Goal: Task Accomplishment & Management: Use online tool/utility

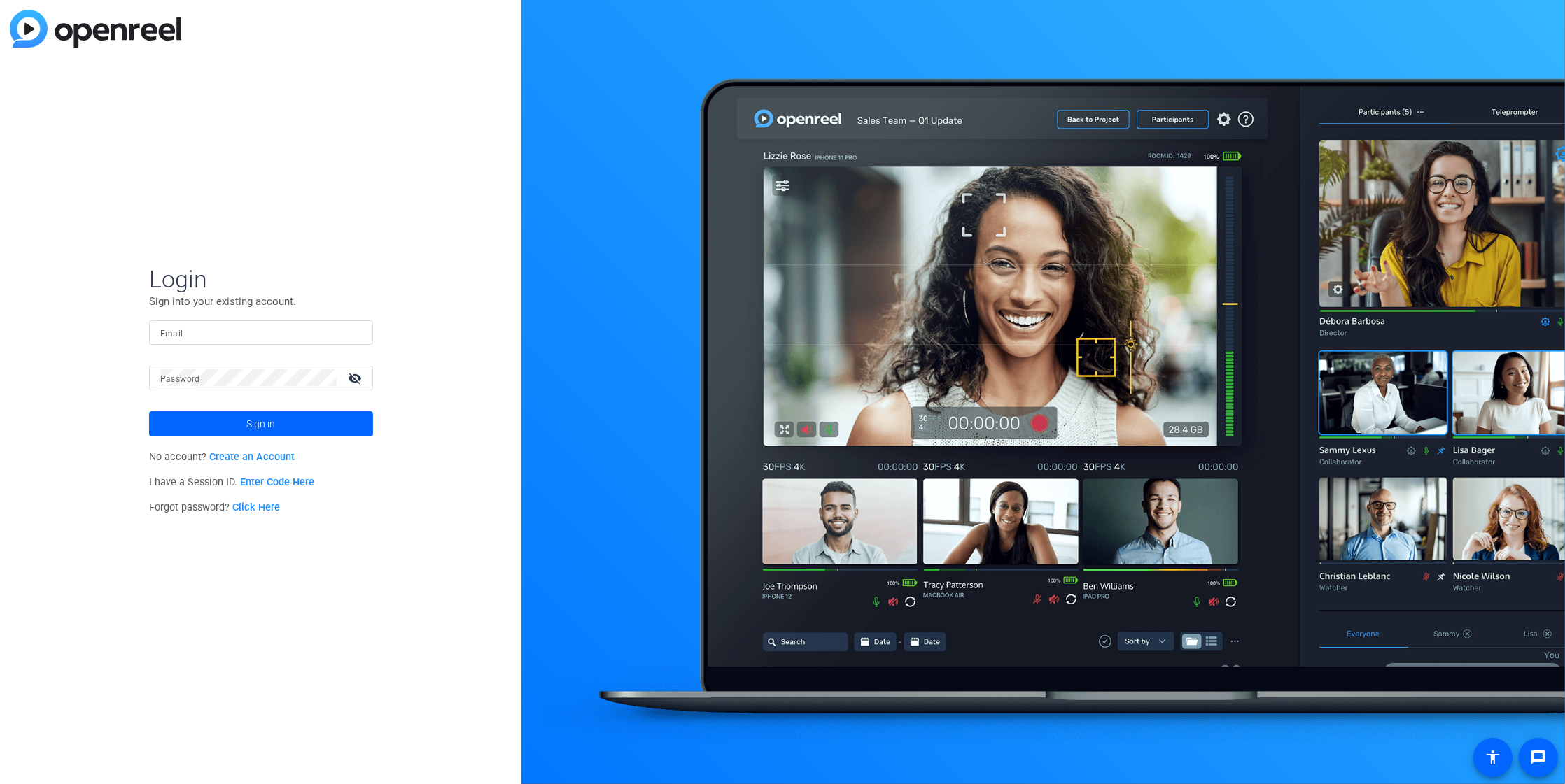
click at [247, 336] on input "Email" at bounding box center [260, 332] width 201 height 17
click at [273, 325] on input "[EMAIL_ADDRESS][DOMAIN_NAME]" at bounding box center [260, 332] width 201 height 17
type input "[PERSON_NAME][EMAIL_ADDRESS][PERSON_NAME][DOMAIN_NAME]"
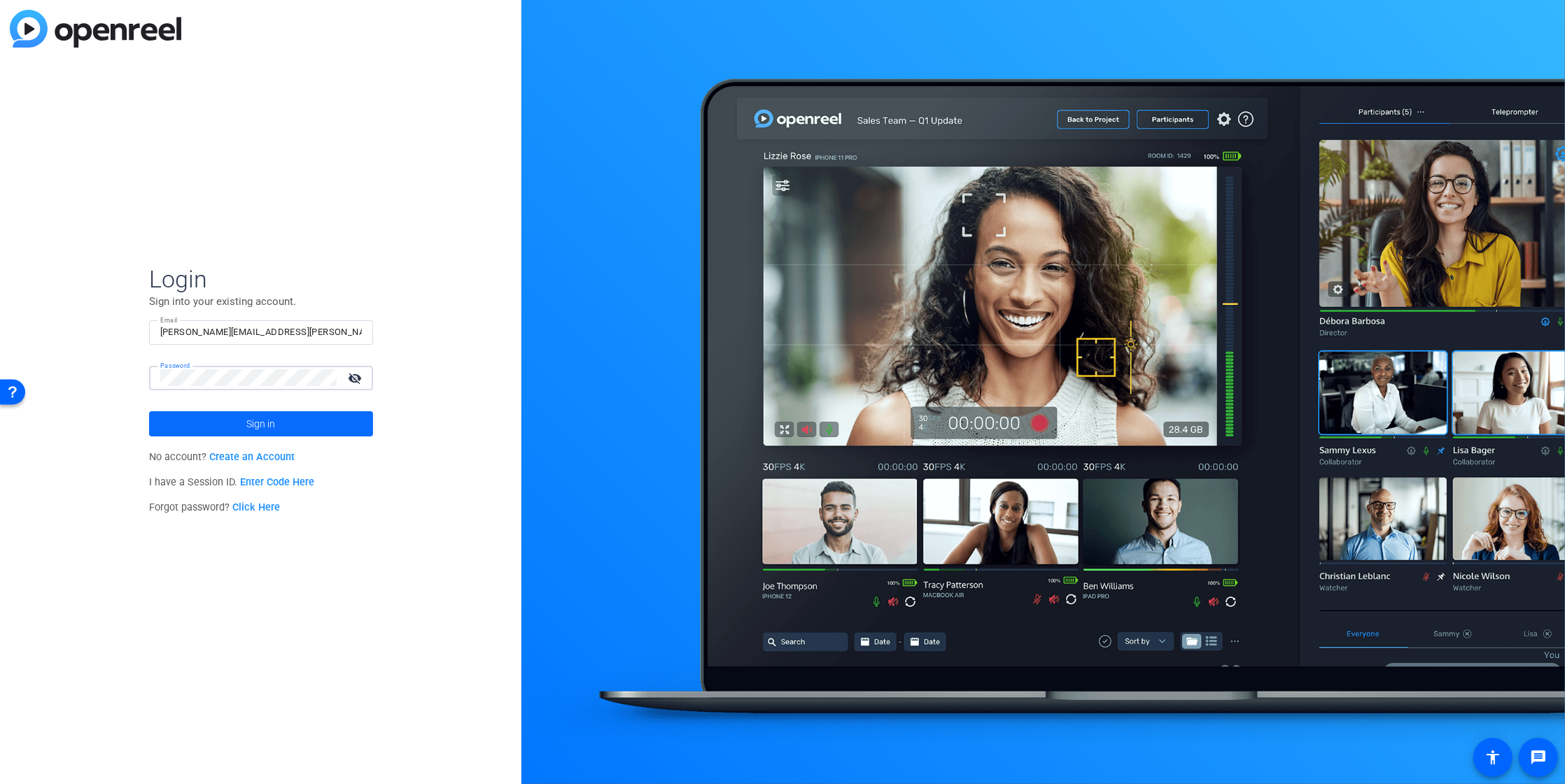
click at [279, 424] on span at bounding box center [261, 424] width 224 height 33
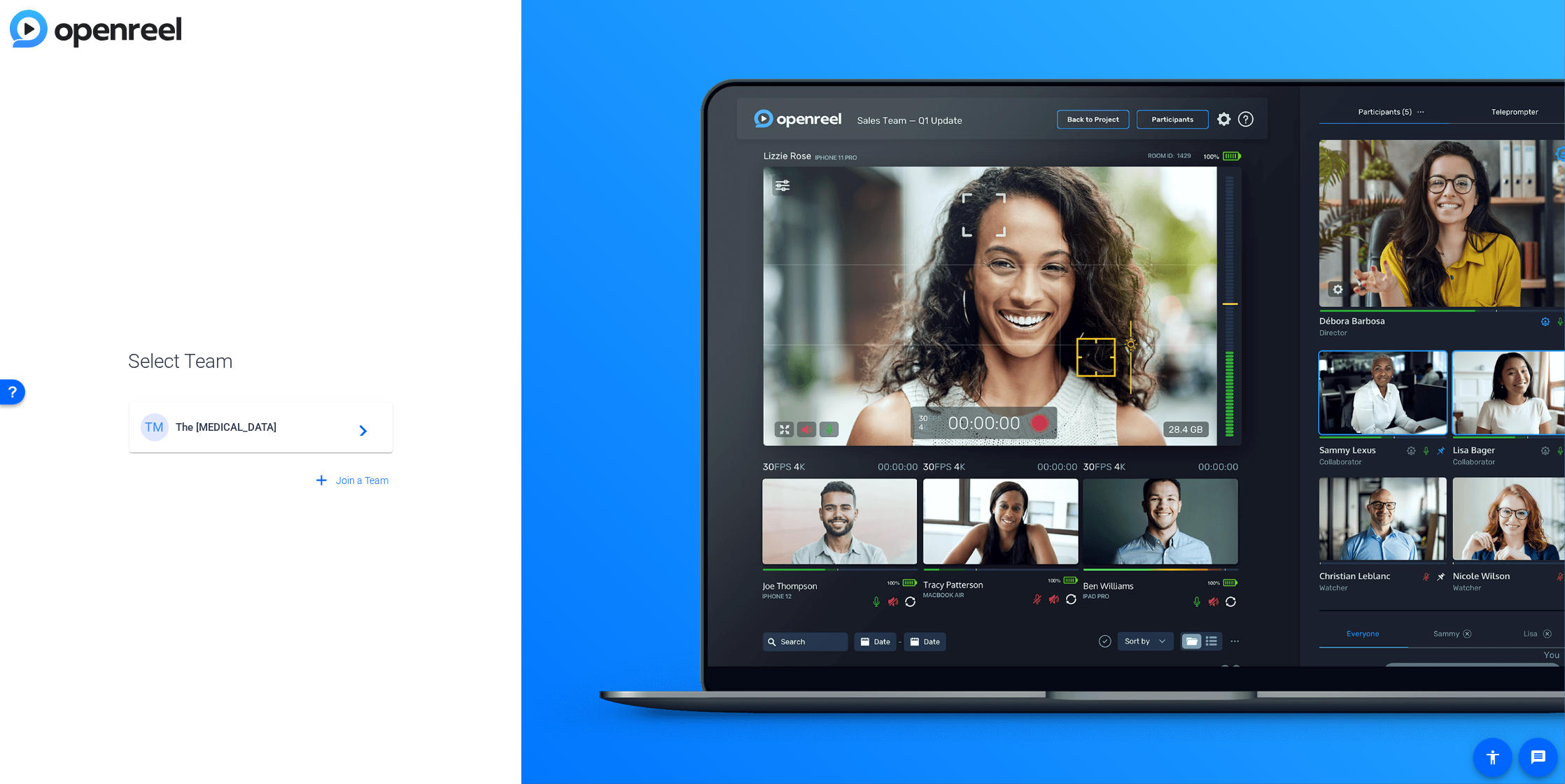
click at [279, 424] on span "The [MEDICAL_DATA]" at bounding box center [263, 427] width 175 height 13
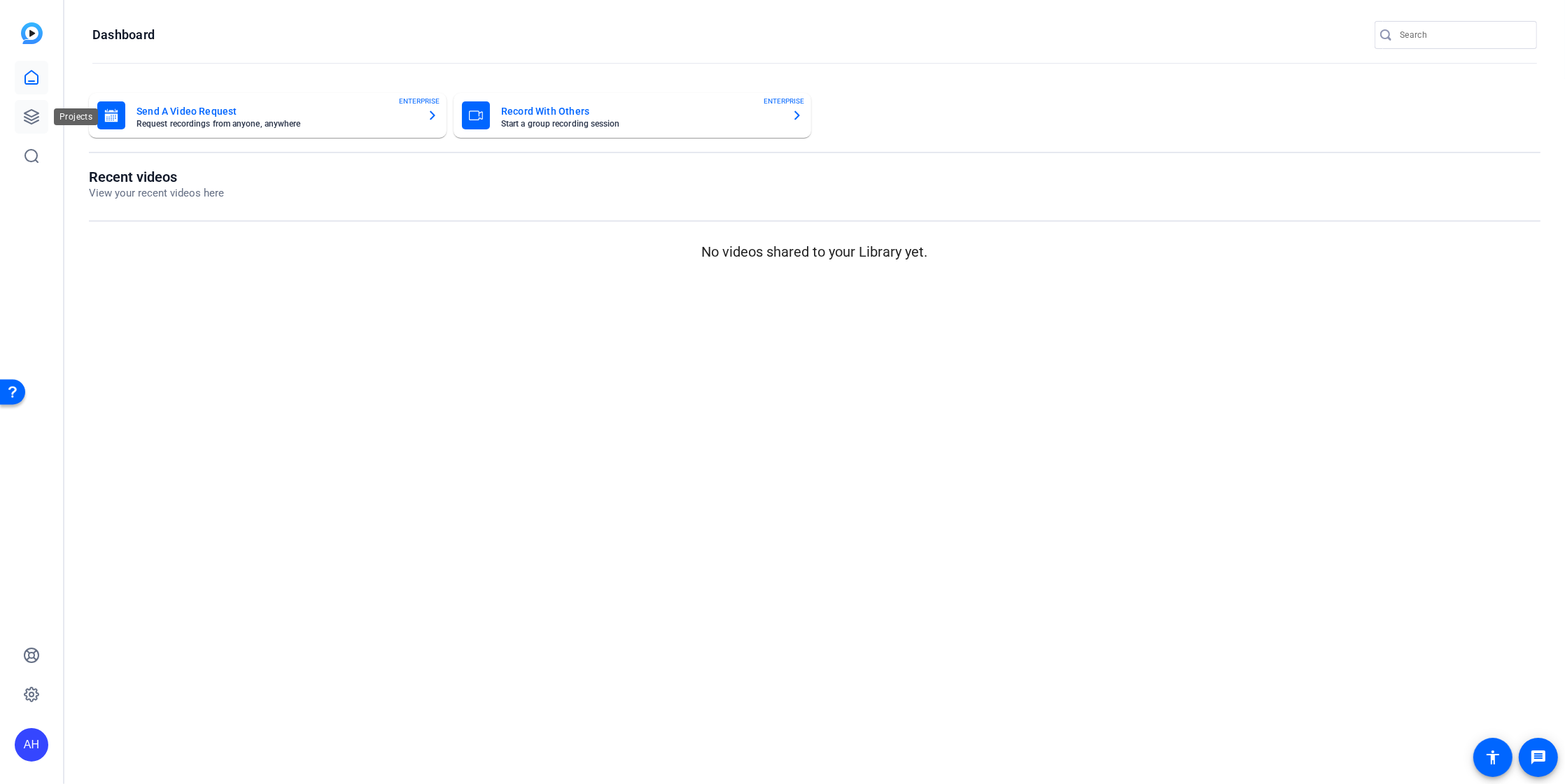
click at [32, 103] on link at bounding box center [31, 116] width 33 height 33
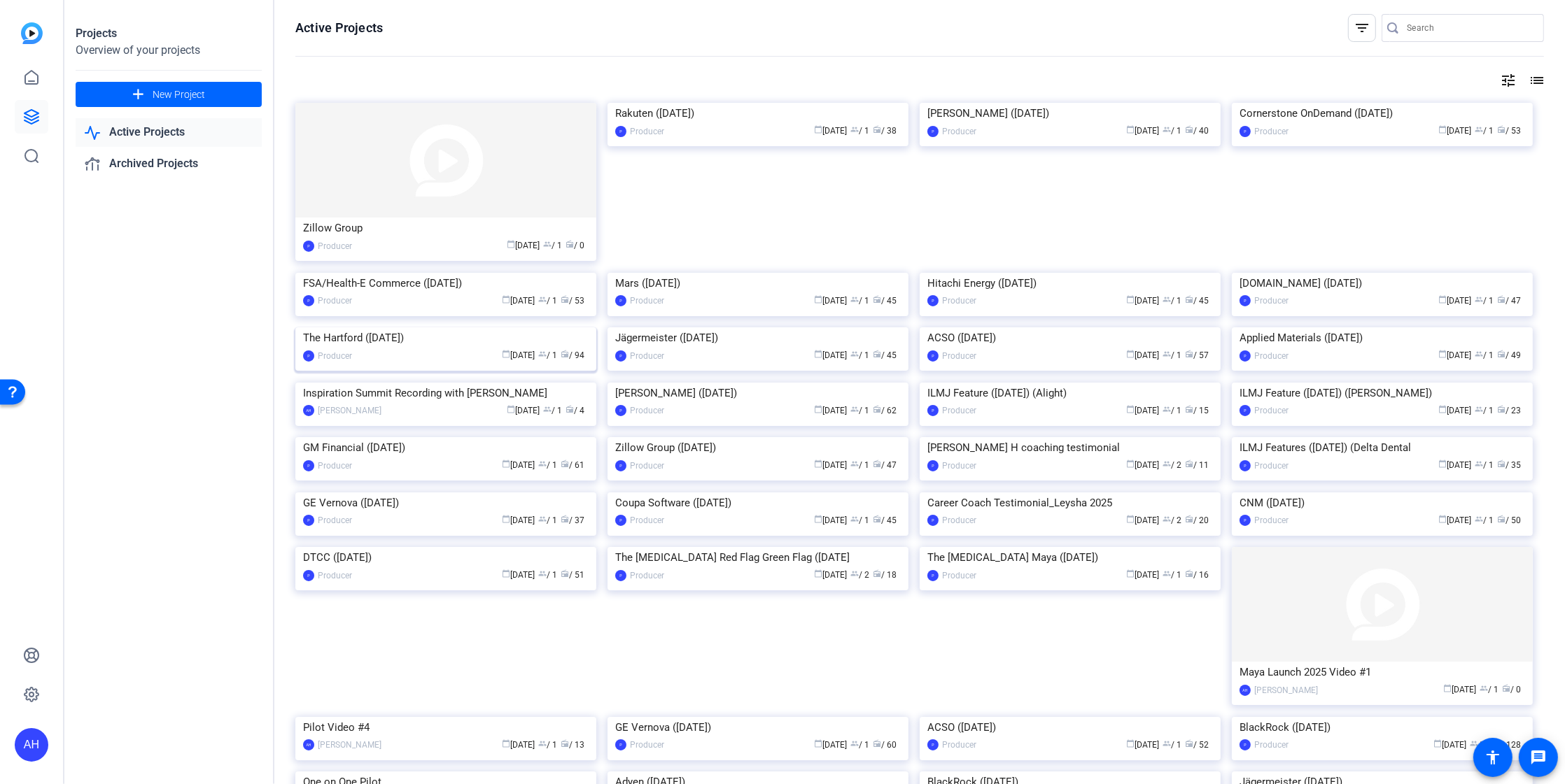
click at [378, 328] on img at bounding box center [445, 328] width 301 height 0
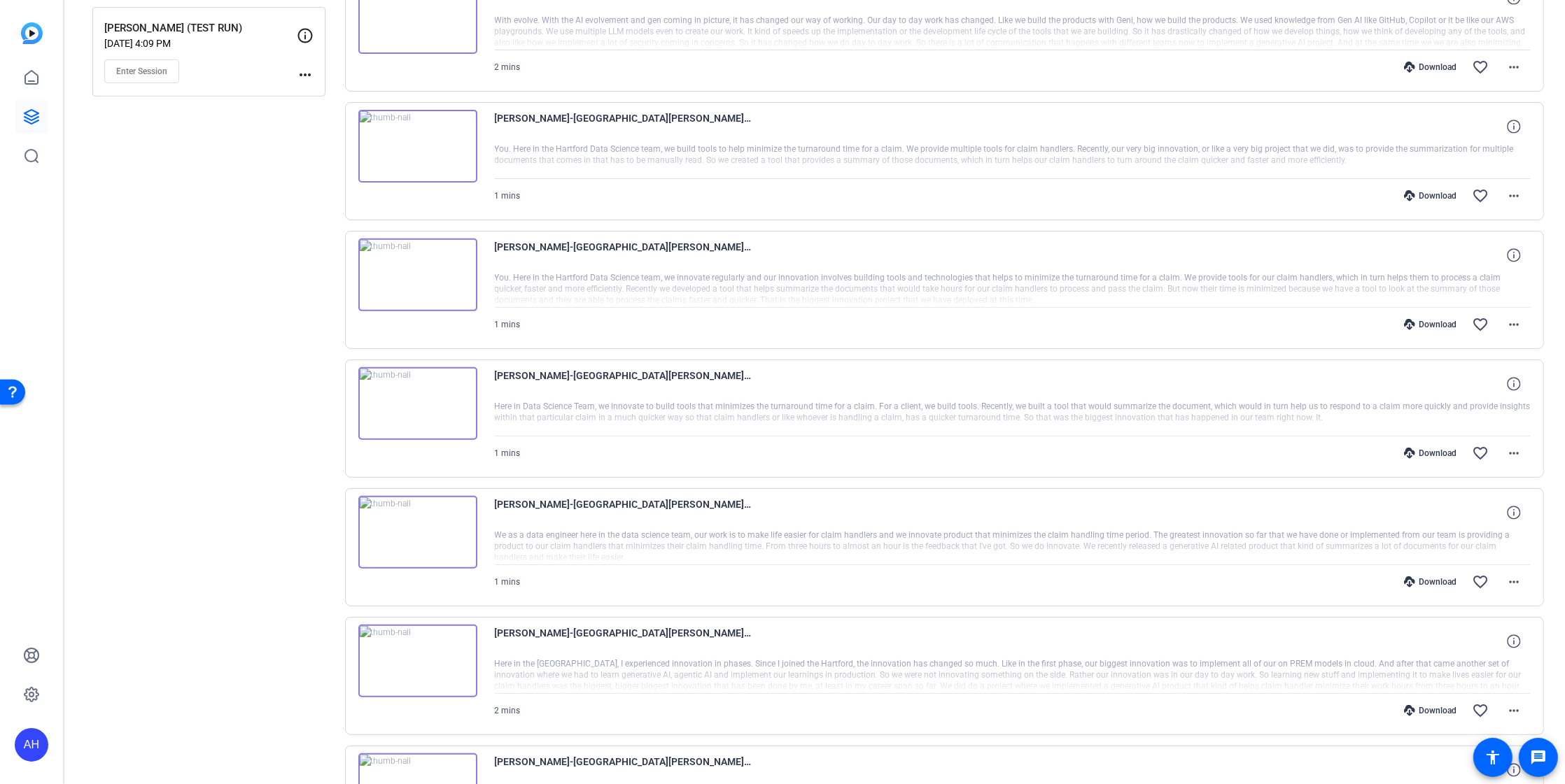
scroll to position [755, 0]
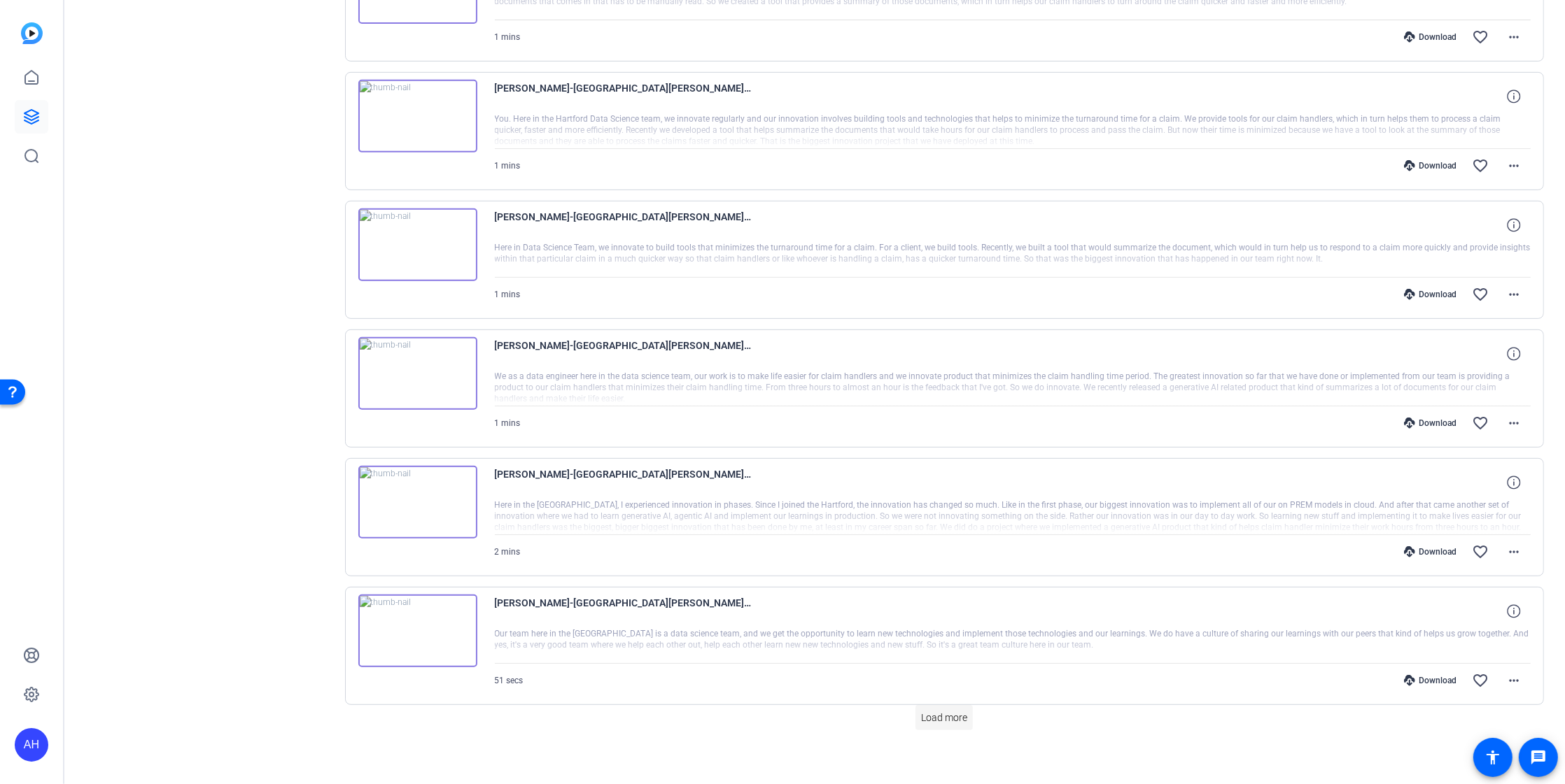
click at [940, 710] on span "Load more" at bounding box center [944, 717] width 46 height 15
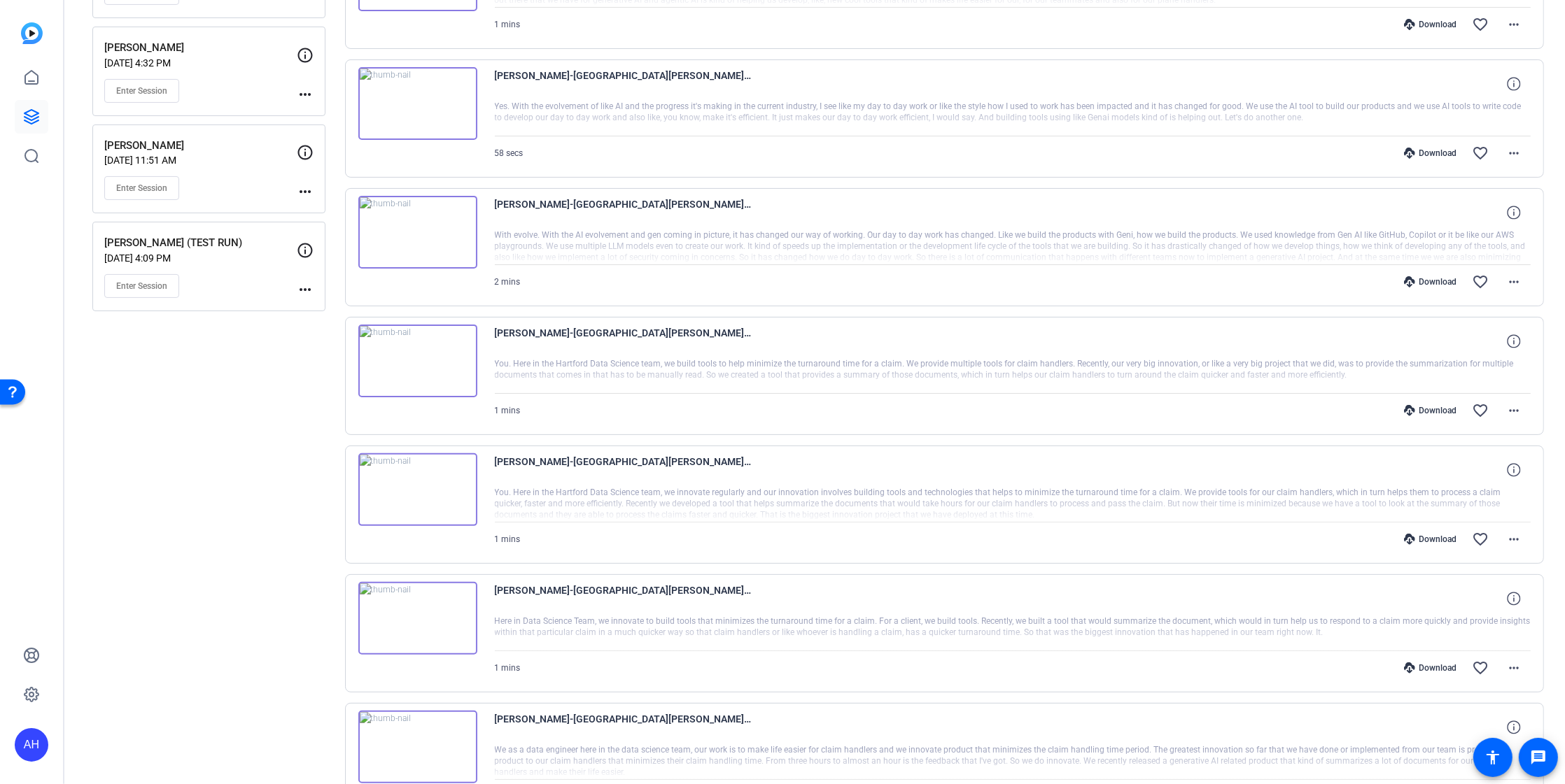
scroll to position [0, 0]
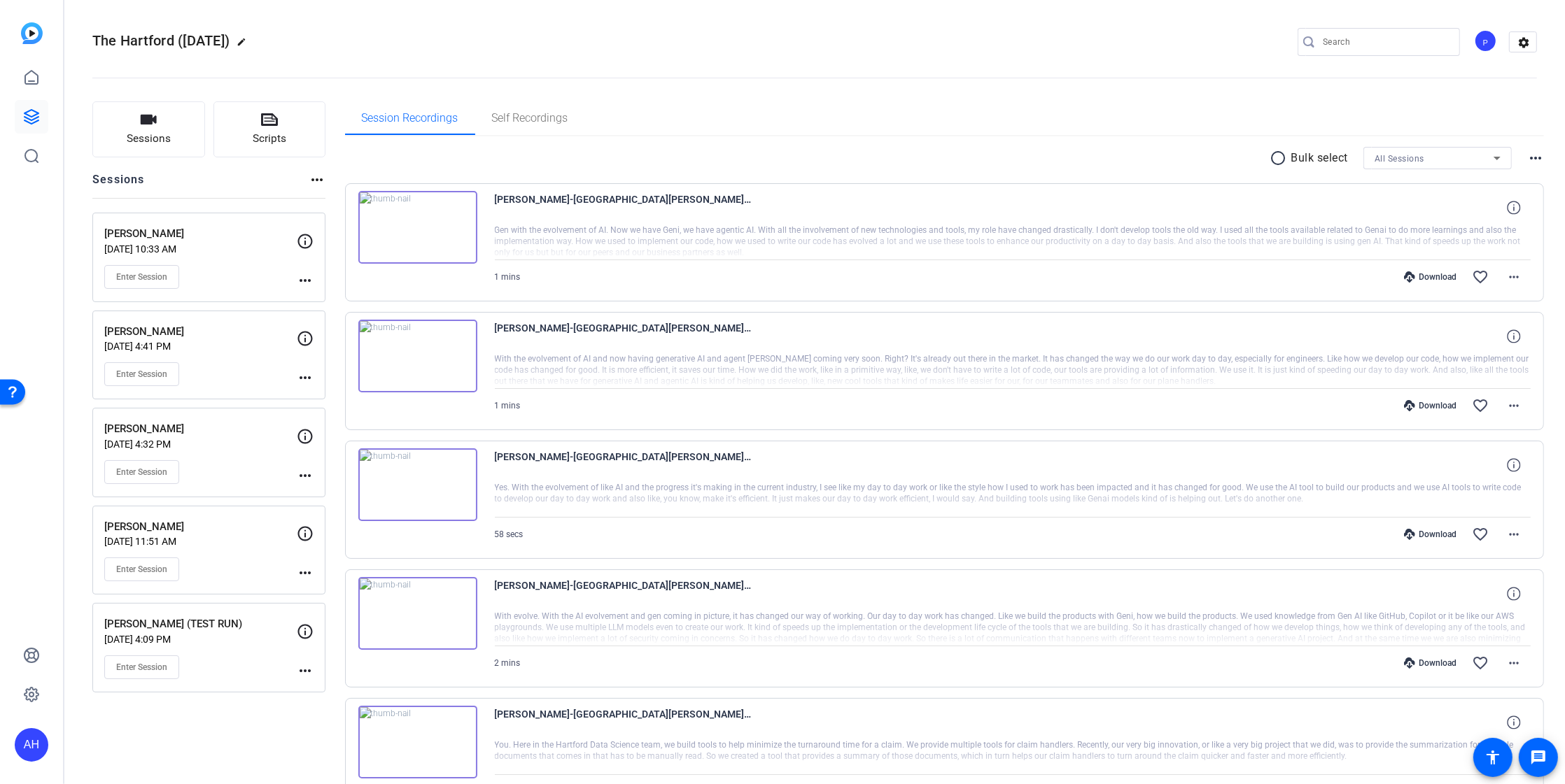
click at [211, 545] on div "[PERSON_NAME] [DATE] 11:51 AM Enter Session" at bounding box center [200, 550] width 193 height 63
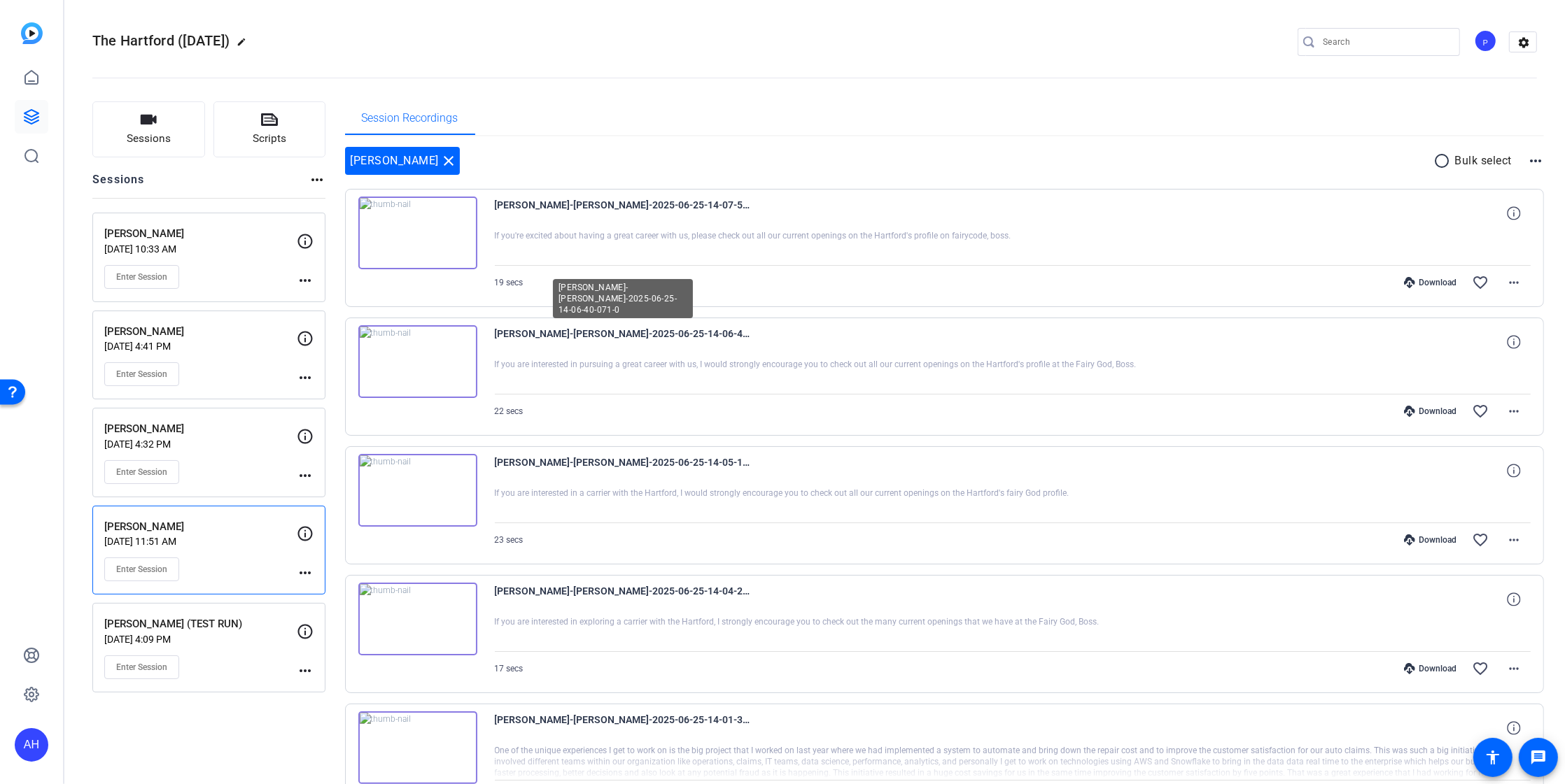
scroll to position [760, 0]
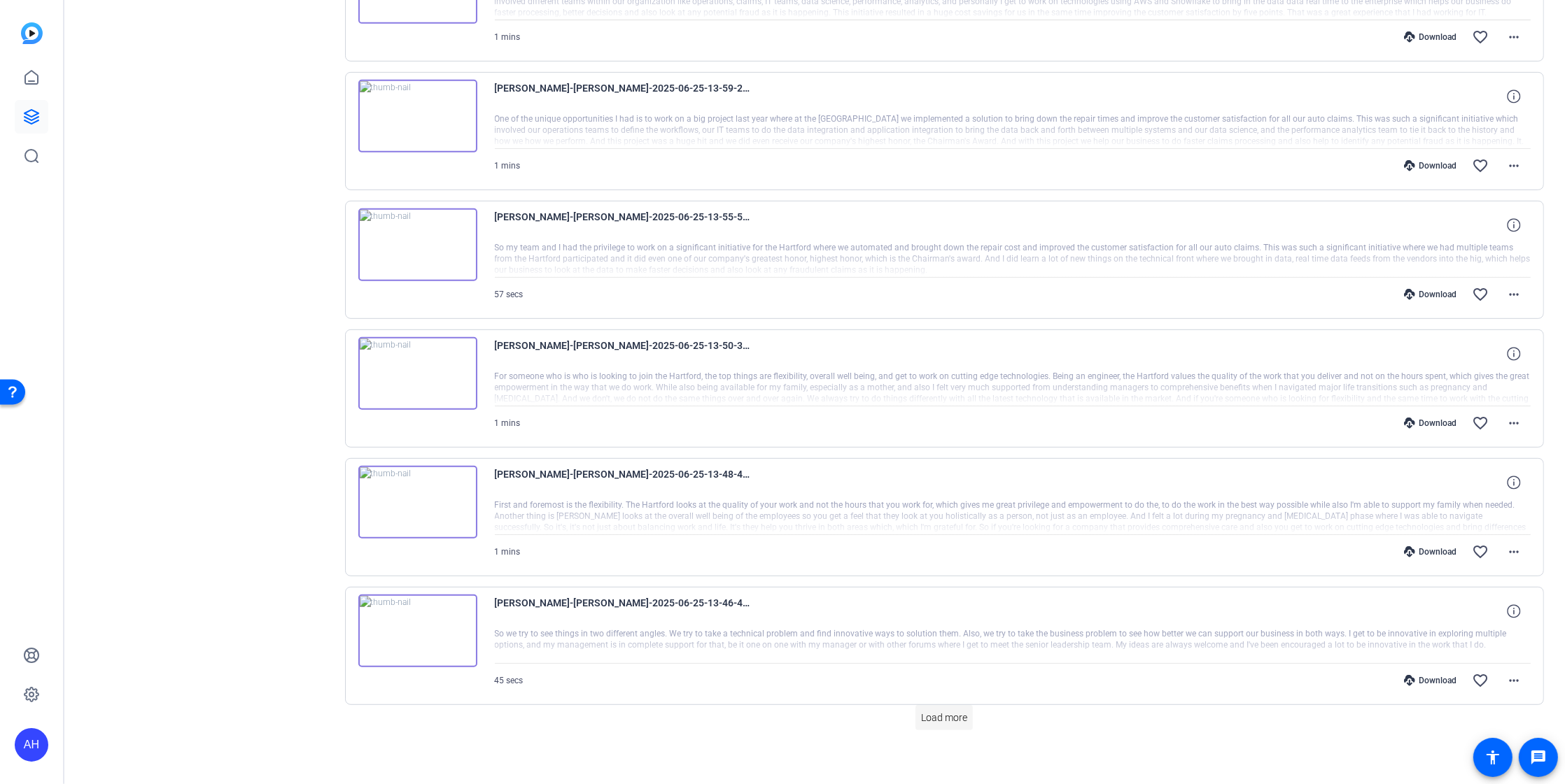
click at [940, 715] on span "Load more" at bounding box center [944, 717] width 46 height 15
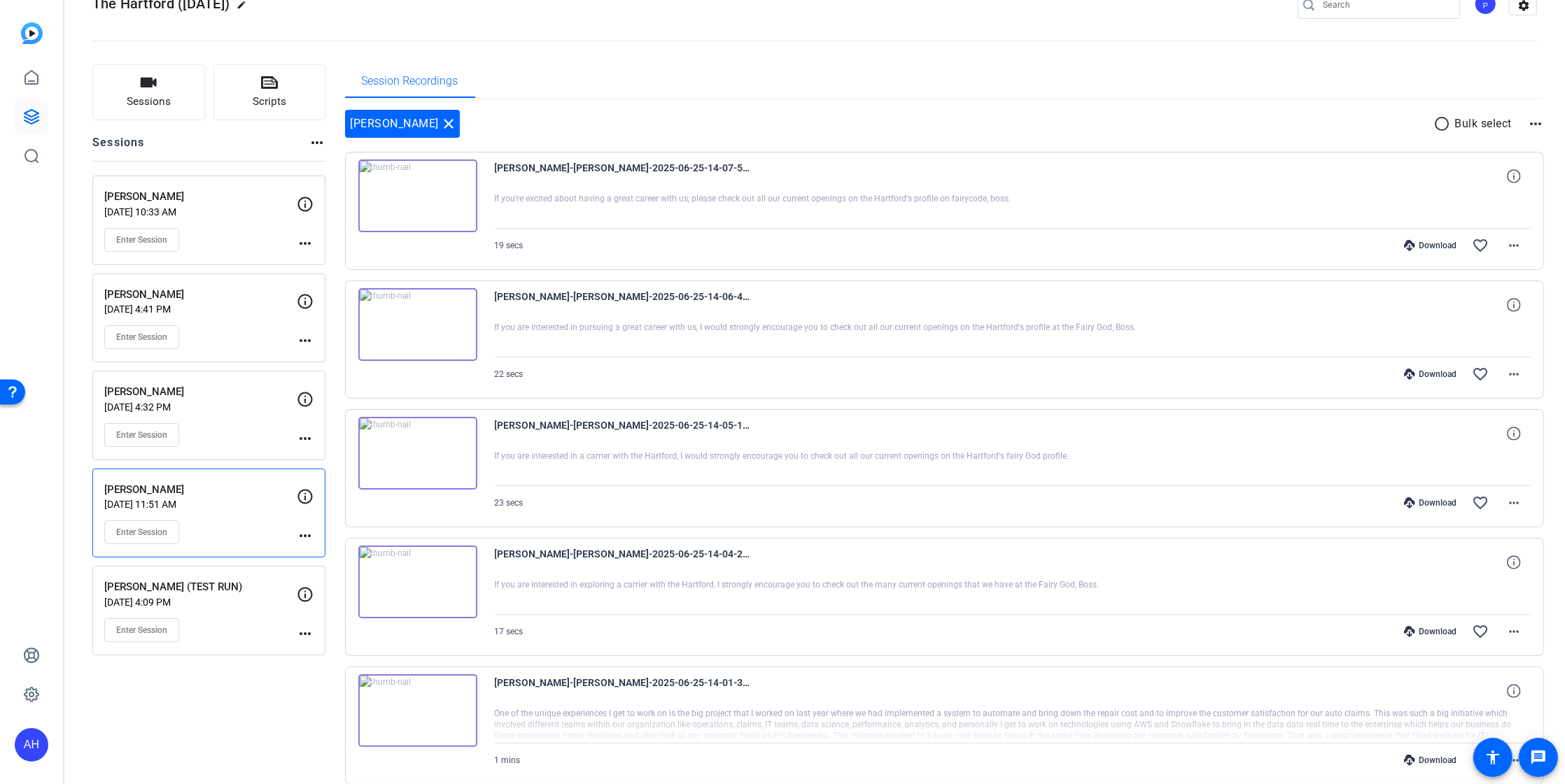
scroll to position [33, 0]
